Goal: Use online tool/utility: Utilize a website feature to perform a specific function

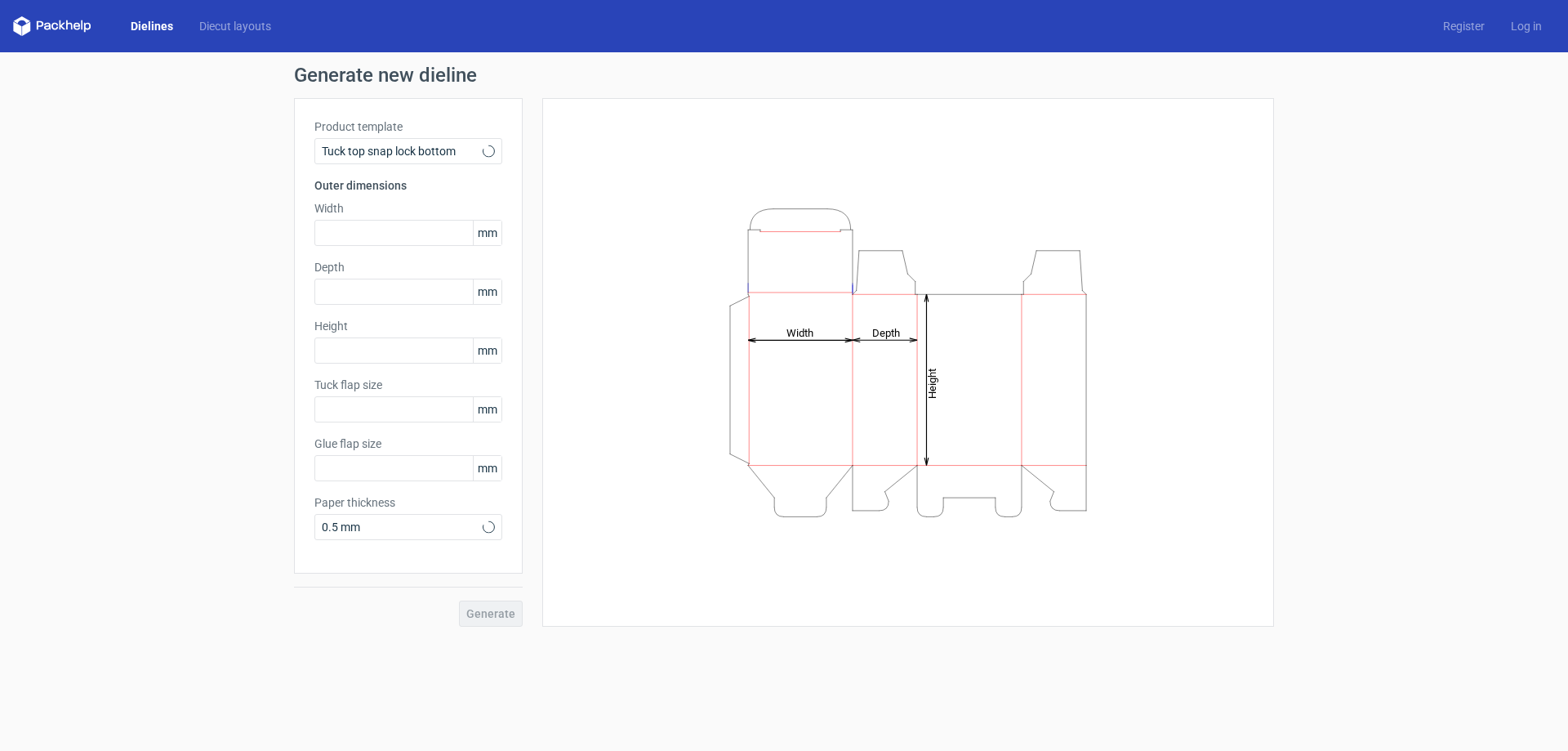
type input "15"
type input "10"
click at [382, 244] on input "text" at bounding box center [408, 232] width 188 height 26
click at [495, 234] on span "mm" at bounding box center [487, 232] width 28 height 24
click at [489, 144] on icon at bounding box center [489, 150] width 13 height 13
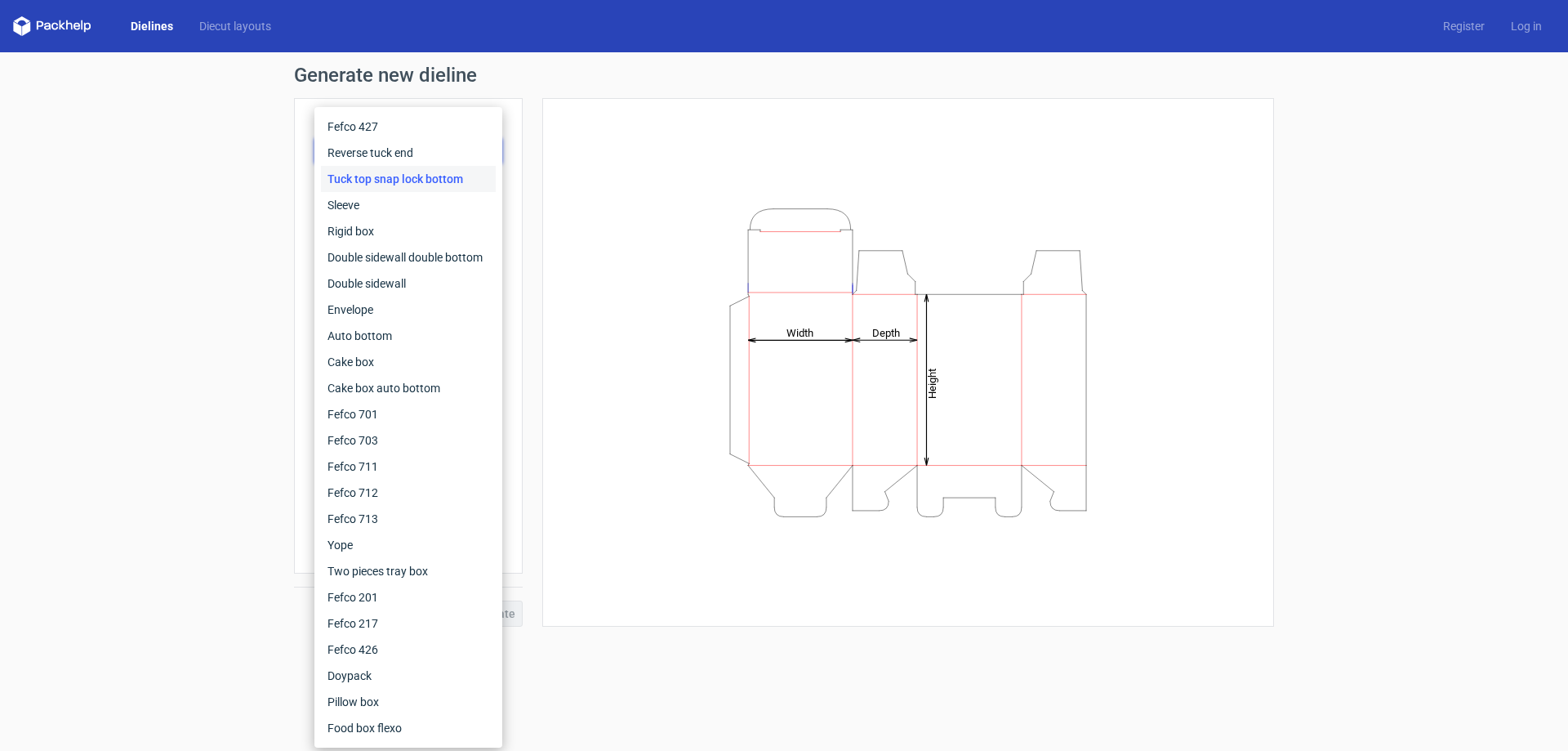
click at [454, 171] on div "Tuck top snap lock bottom" at bounding box center [408, 178] width 175 height 26
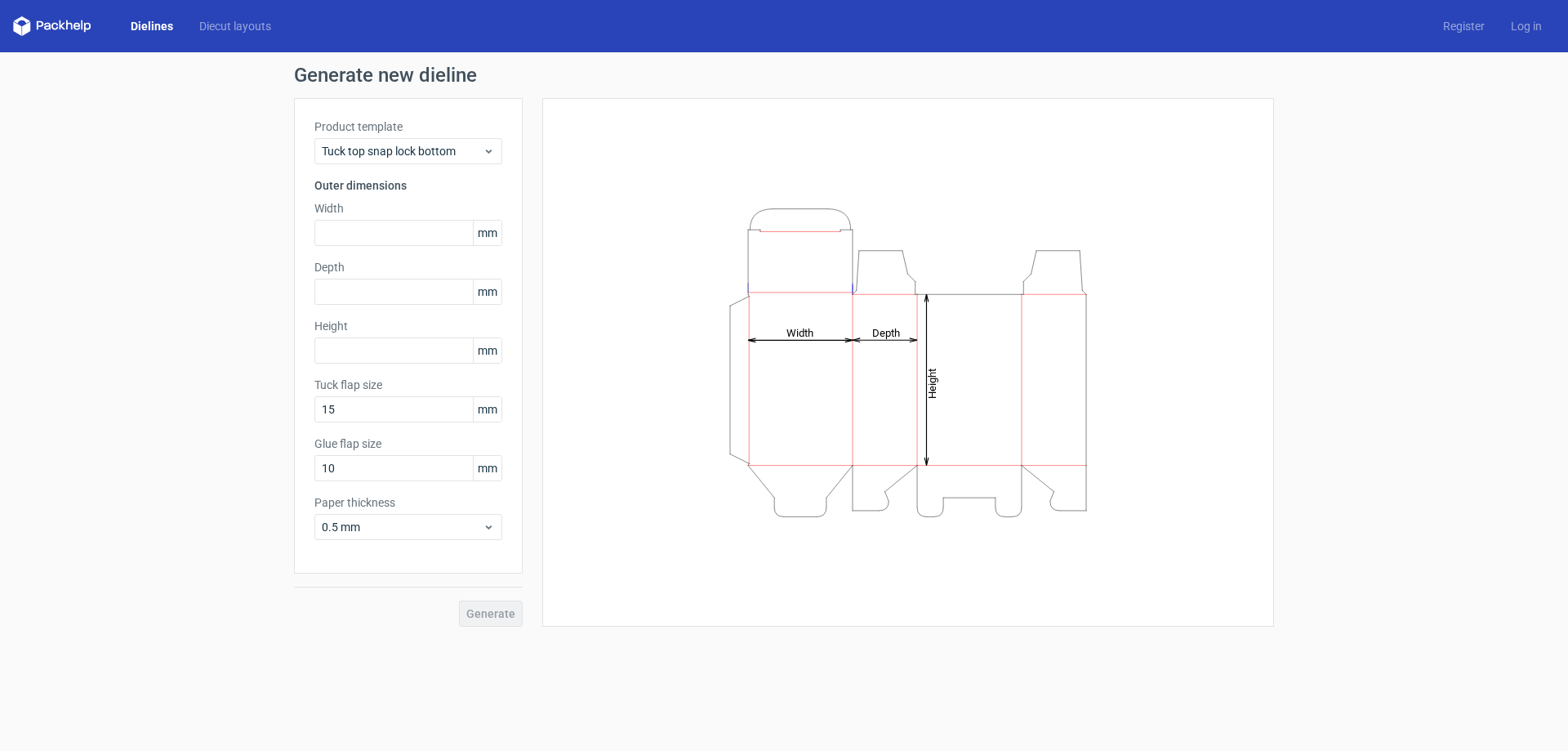
click at [215, 305] on div "Generate new dieline Product template Tuck top snap lock bottom Outer dimension…" at bounding box center [784, 346] width 1568 height 587
click at [379, 240] on input "text" at bounding box center [408, 232] width 188 height 26
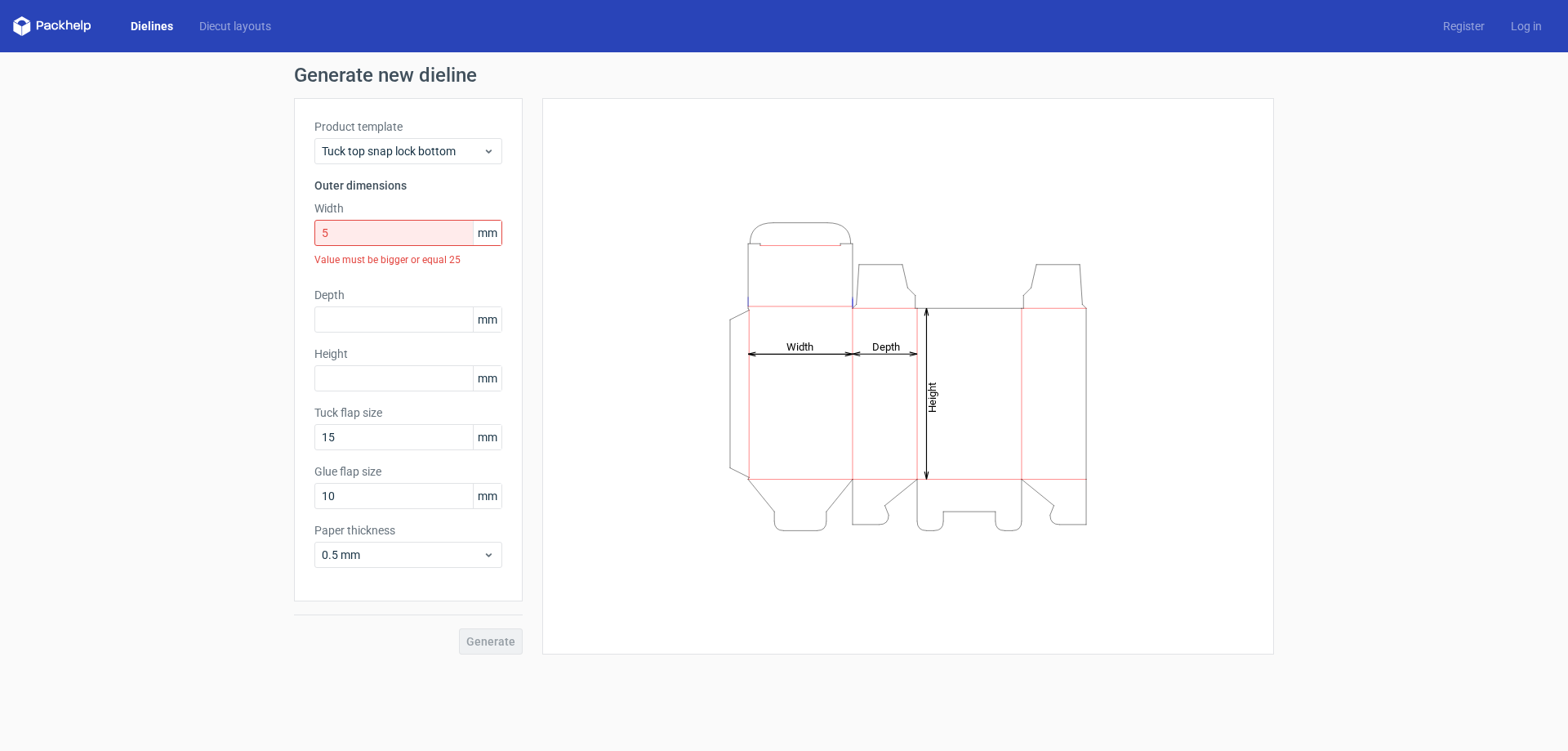
click at [493, 237] on span "mm" at bounding box center [487, 232] width 28 height 24
drag, startPoint x: 338, startPoint y: 234, endPoint x: 294, endPoint y: 234, distance: 44.0
click at [294, 234] on div "Product template Tuck top snap lock bottom Outer dimensions Width 5 mm Value mu…" at bounding box center [409, 350] width 229 height 503
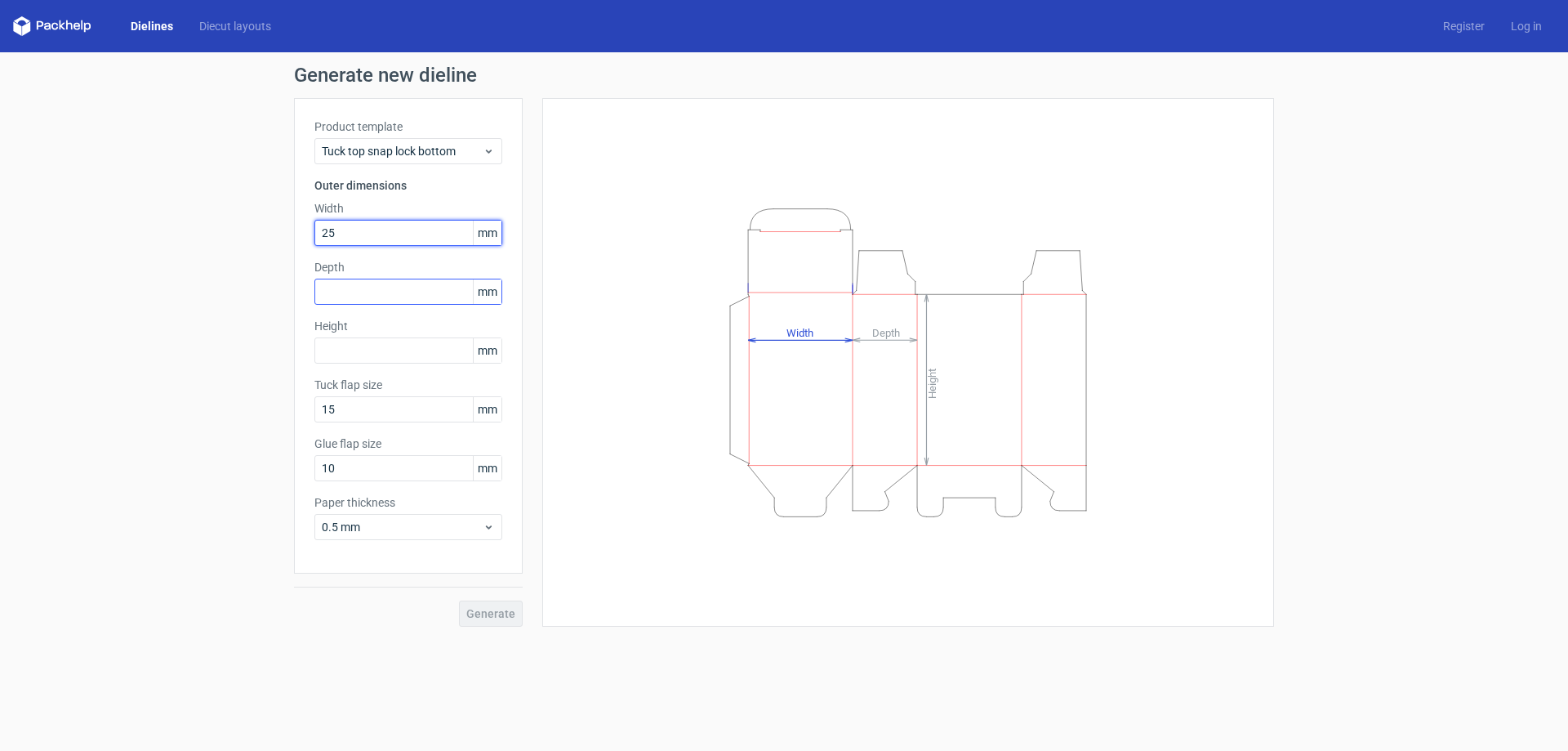
type input "25"
click at [350, 285] on input "text" at bounding box center [408, 292] width 188 height 26
type input "30"
click at [350, 361] on input "text" at bounding box center [408, 350] width 188 height 26
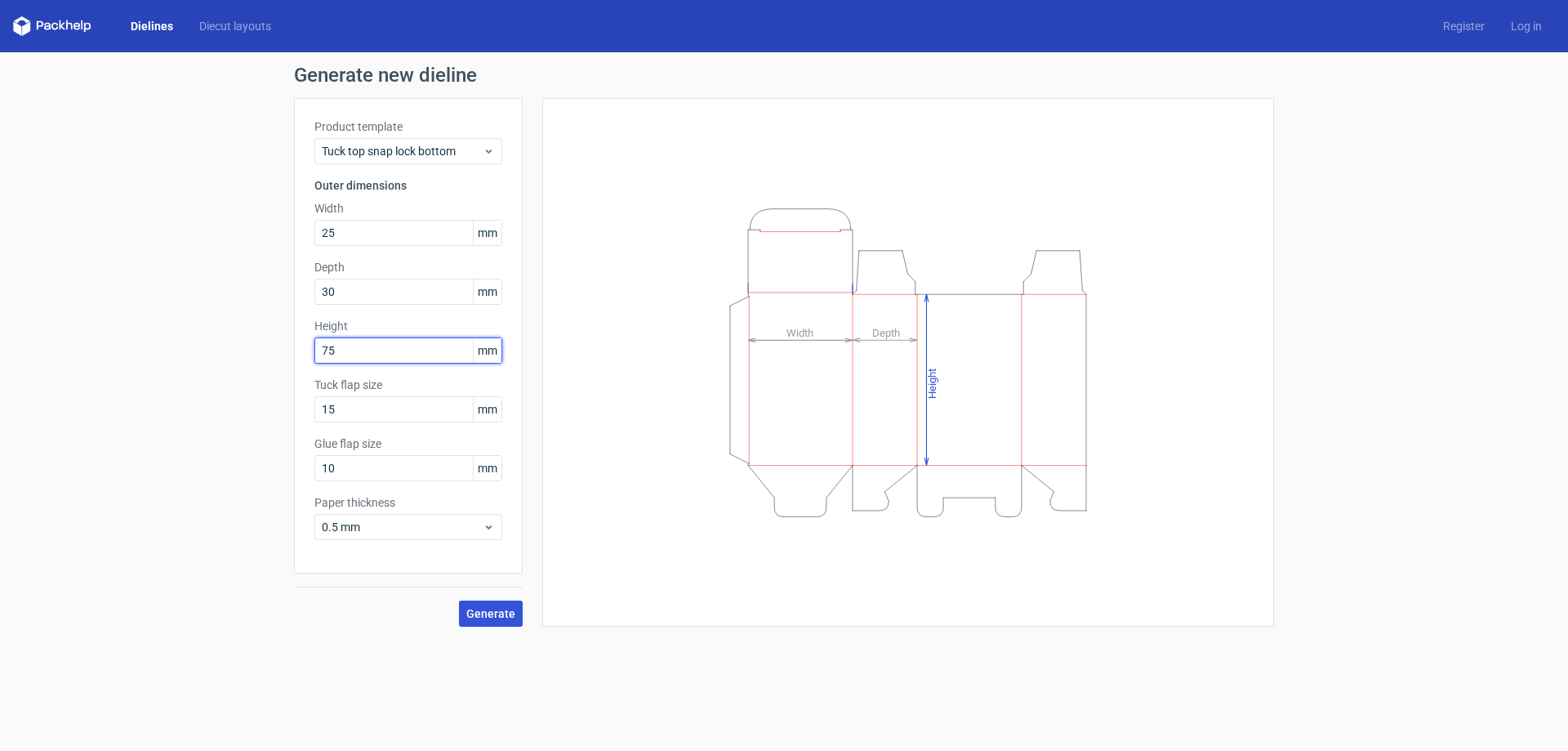
type input "75"
click at [498, 621] on button "Generate" at bounding box center [490, 613] width 63 height 26
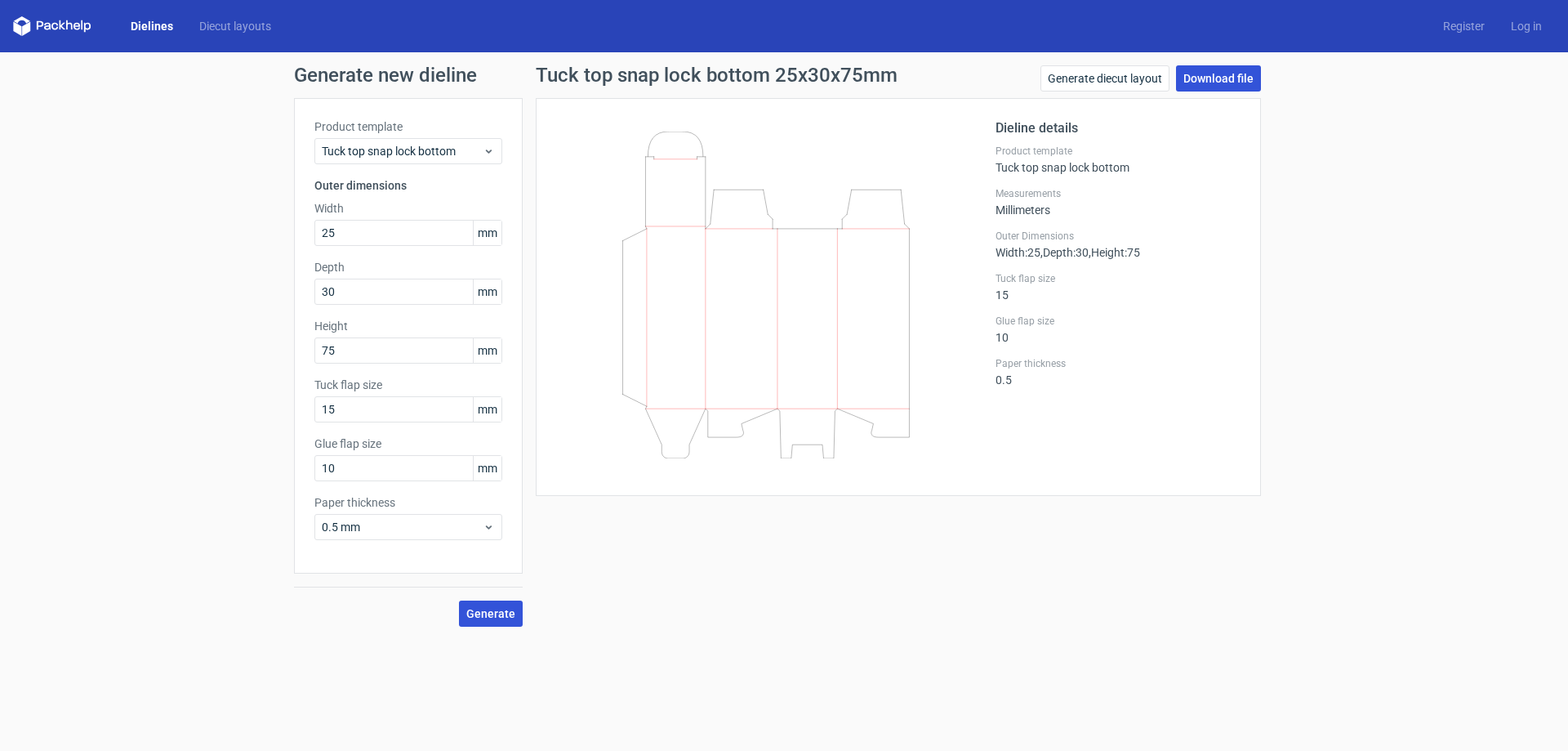
click at [1211, 75] on link "Download file" at bounding box center [1218, 78] width 85 height 26
click at [221, 23] on link "Diecut layouts" at bounding box center [235, 25] width 98 height 17
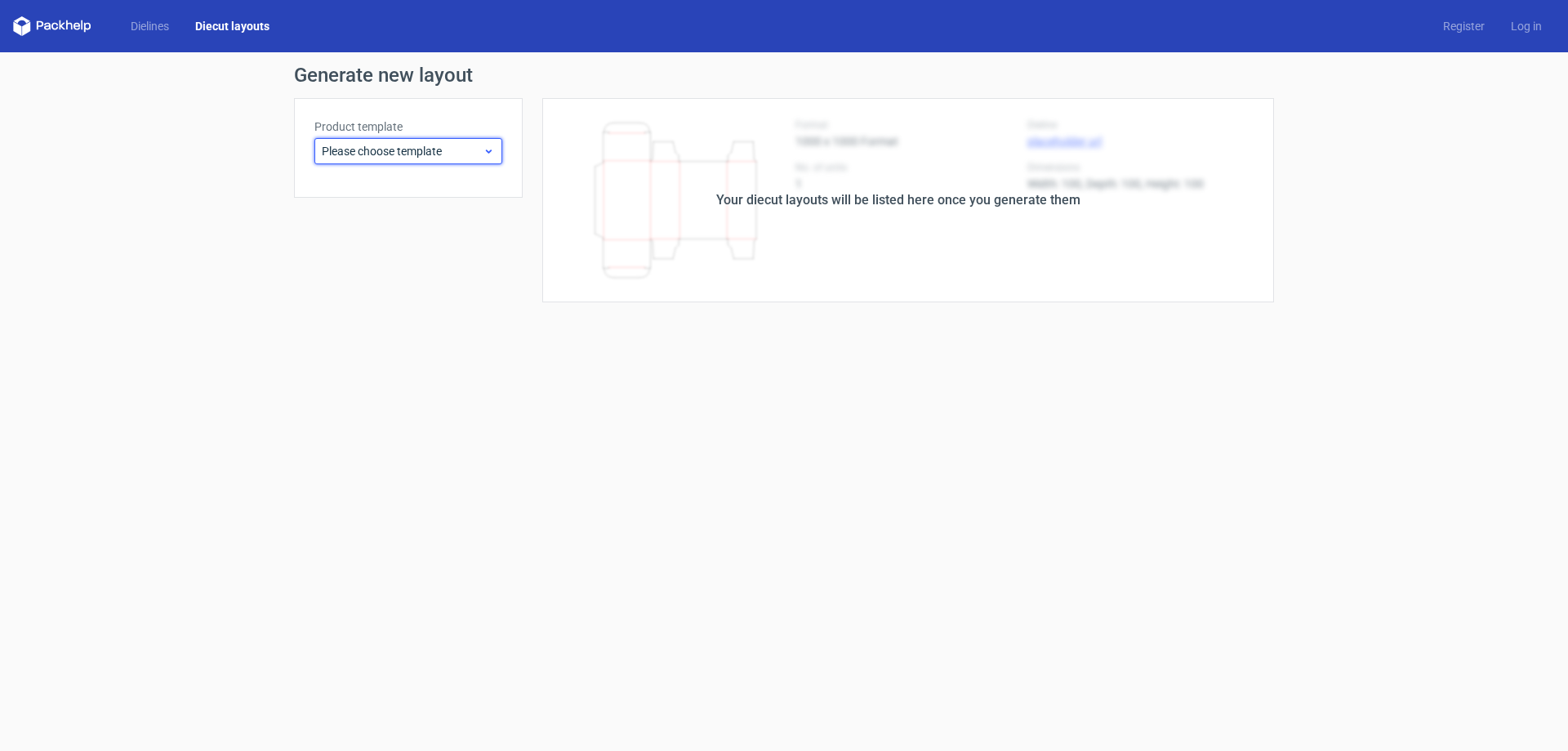
click at [380, 152] on span "Please choose template" at bounding box center [402, 151] width 161 height 17
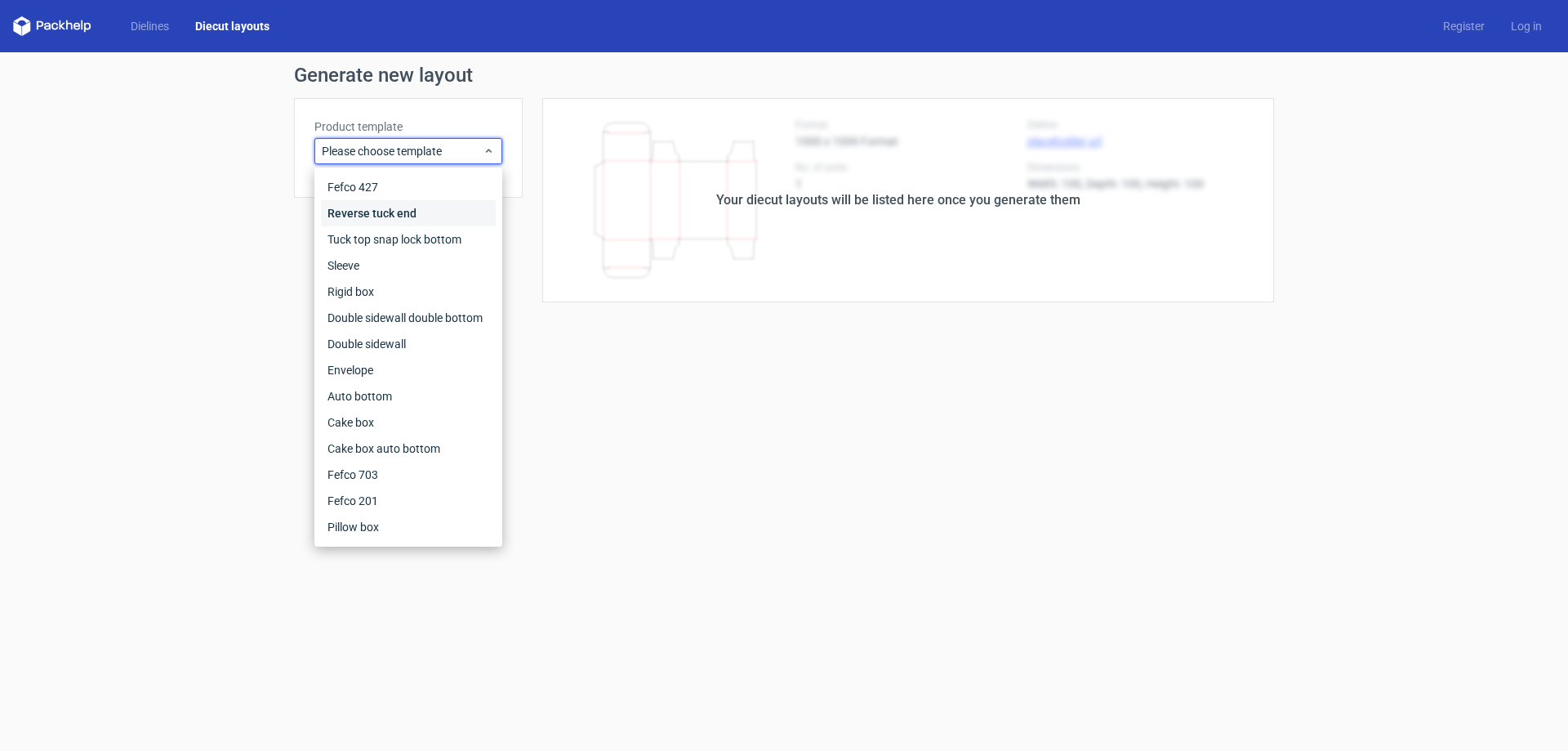
click at [365, 216] on div "Reverse tuck end" at bounding box center [408, 213] width 175 height 26
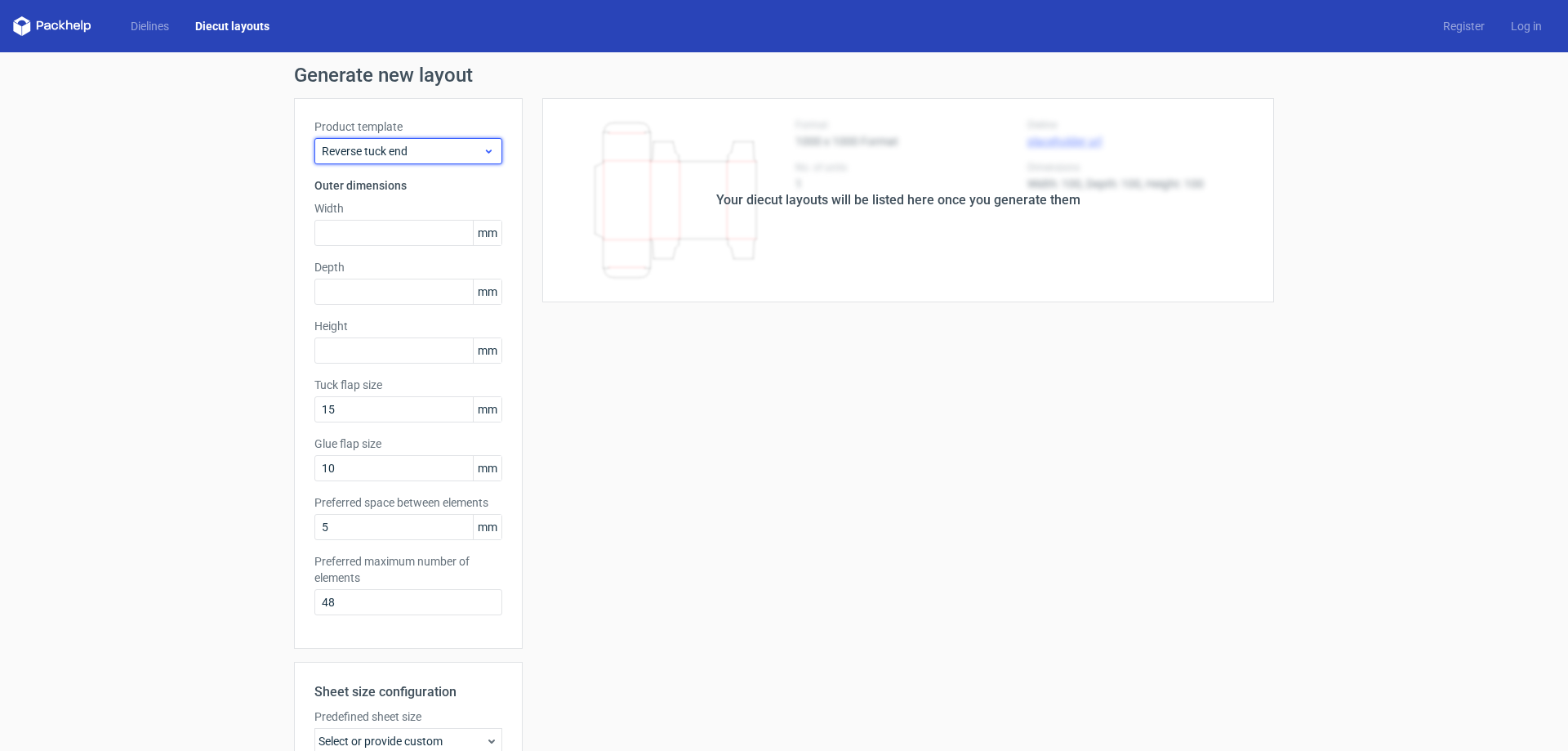
click at [437, 154] on span "Reverse tuck end" at bounding box center [402, 151] width 161 height 17
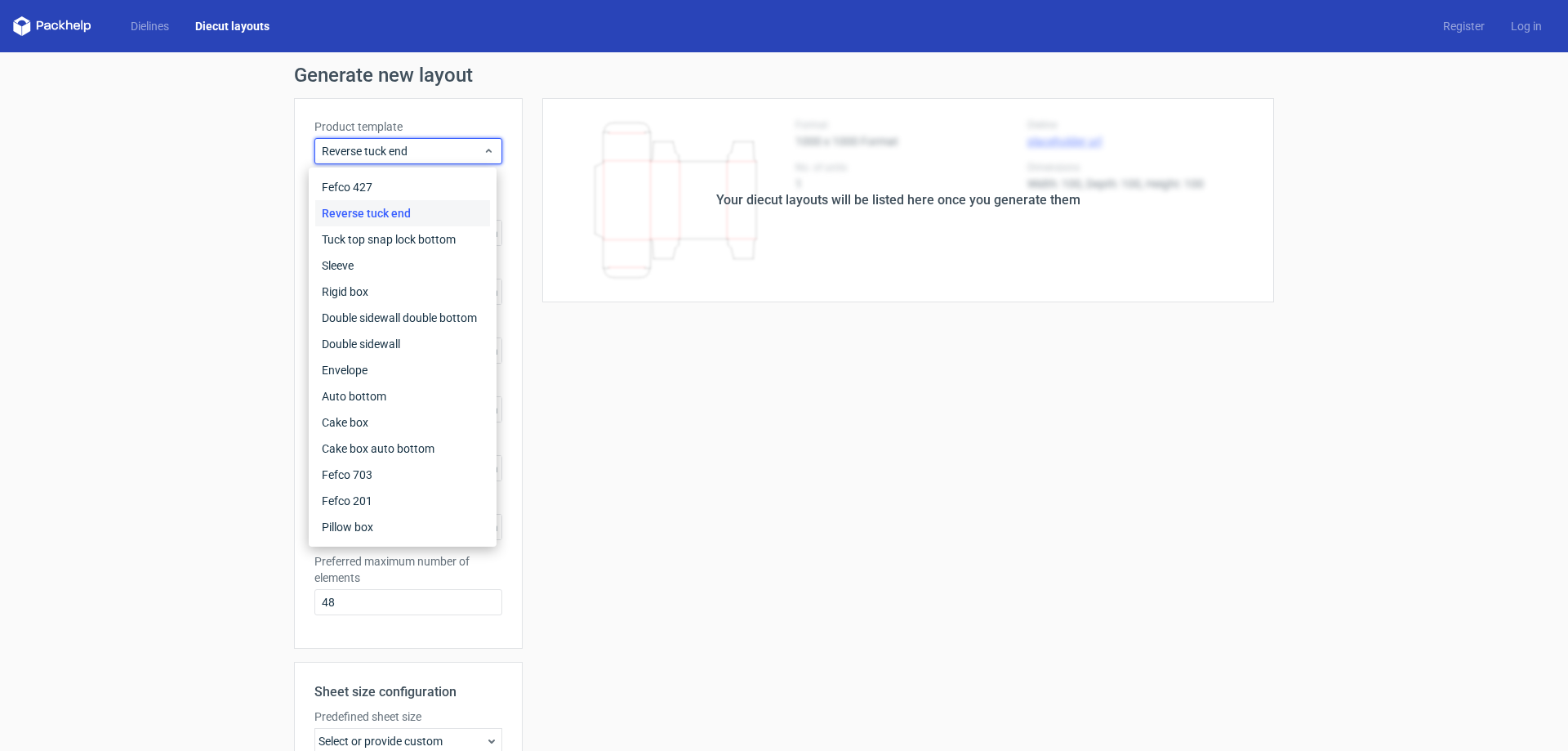
drag, startPoint x: 148, startPoint y: 454, endPoint x: 129, endPoint y: 270, distance: 185.0
click at [148, 446] on div "Generate new layout Product template Reverse tuck end Outer dimensions Width mm…" at bounding box center [784, 525] width 1568 height 945
